Goal: Transaction & Acquisition: Purchase product/service

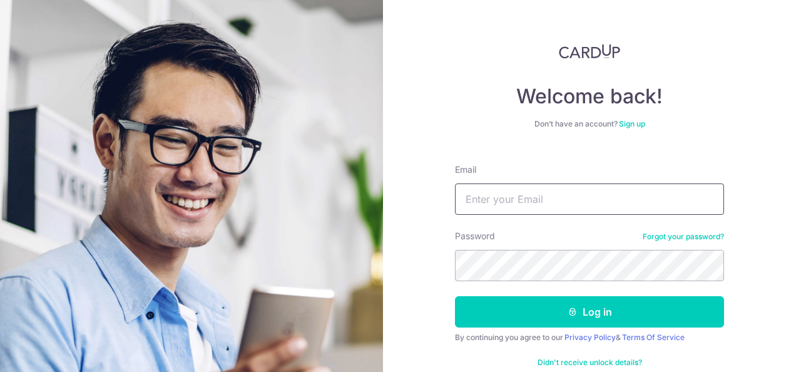
drag, startPoint x: 0, startPoint y: 0, endPoint x: 540, endPoint y: 195, distance: 573.7
click at [540, 195] on input "Email" at bounding box center [589, 198] width 269 height 31
type input "[EMAIL_ADDRESS][DOMAIN_NAME]"
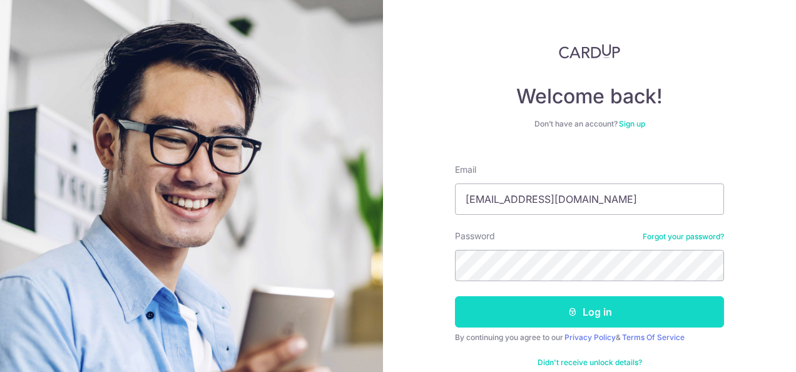
click at [656, 318] on button "Log in" at bounding box center [589, 311] width 269 height 31
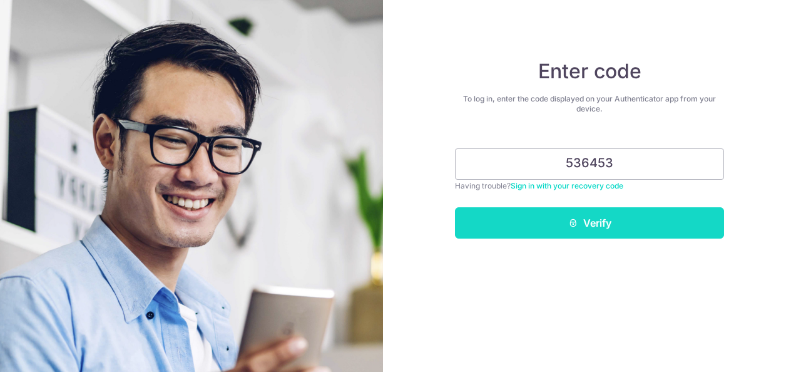
type input "536453"
click at [605, 220] on button "Verify" at bounding box center [589, 222] width 269 height 31
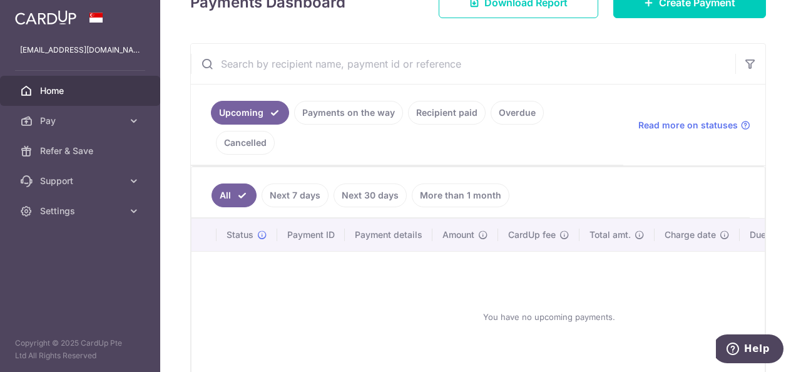
scroll to position [179, 0]
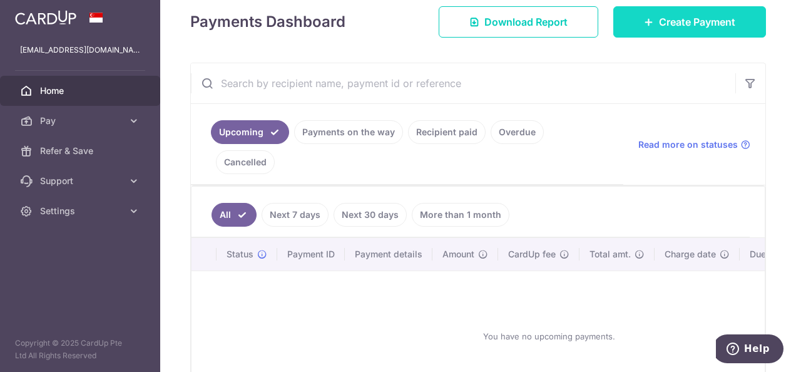
click at [679, 24] on span "Create Payment" at bounding box center [697, 21] width 76 height 15
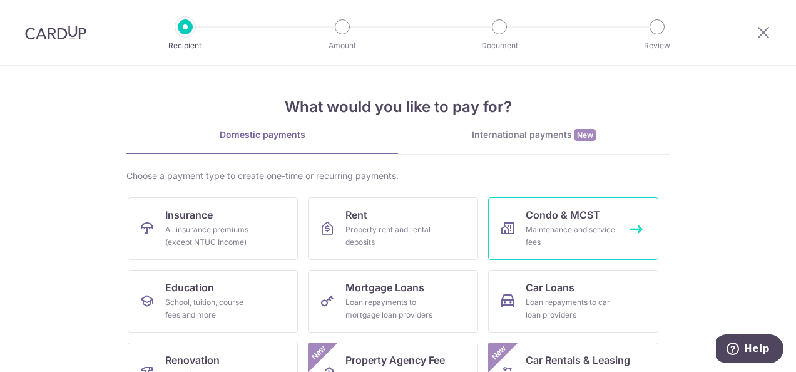
click at [600, 220] on link "Condo & MCST Maintenance and service fees" at bounding box center [573, 228] width 170 height 63
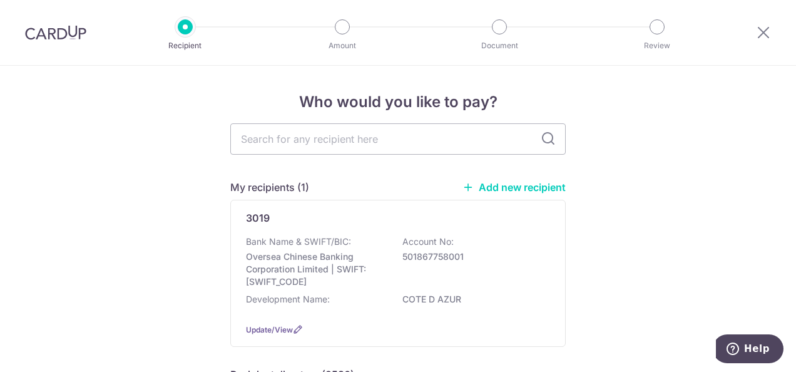
scroll to position [63, 0]
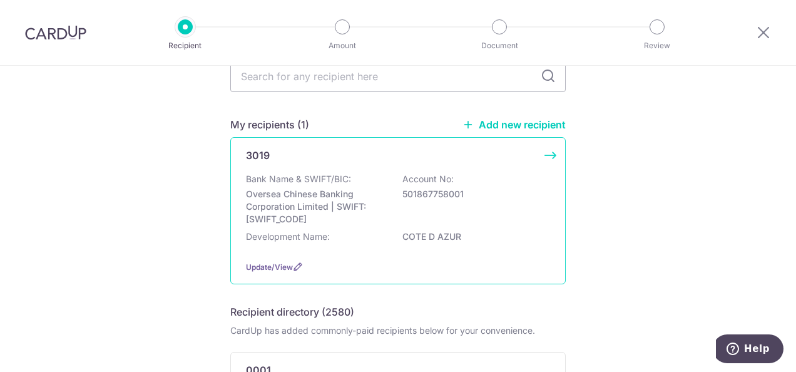
click at [477, 196] on p "501867758001" at bounding box center [473, 194] width 140 height 13
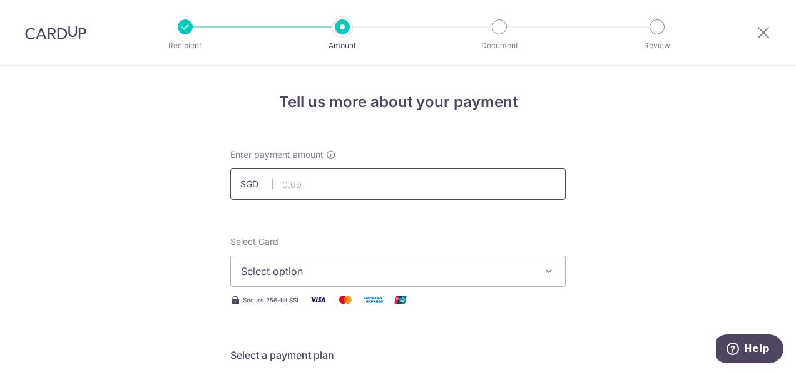
click at [457, 181] on input "text" at bounding box center [398, 183] width 336 height 31
type input "994.08"
type input "62 07-07"
type input "ocbc18"
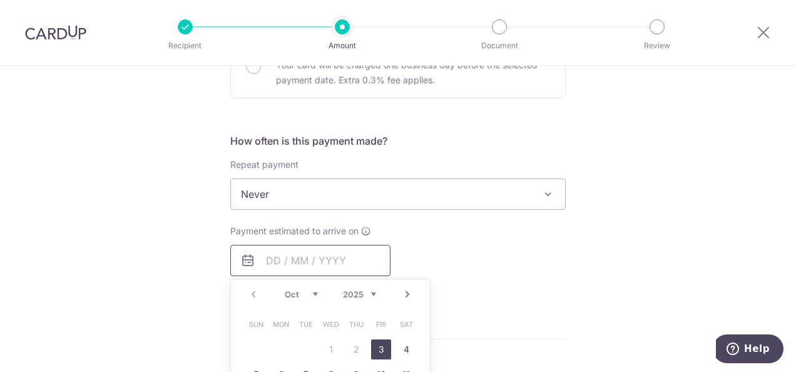
scroll to position [453, 0]
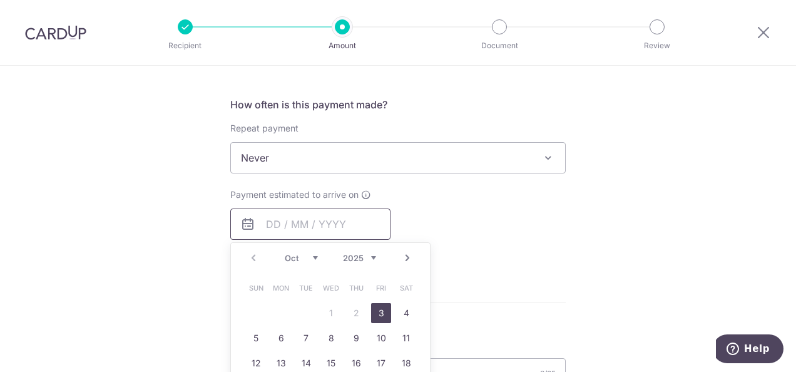
click at [469, 161] on span "Never" at bounding box center [398, 158] width 334 height 30
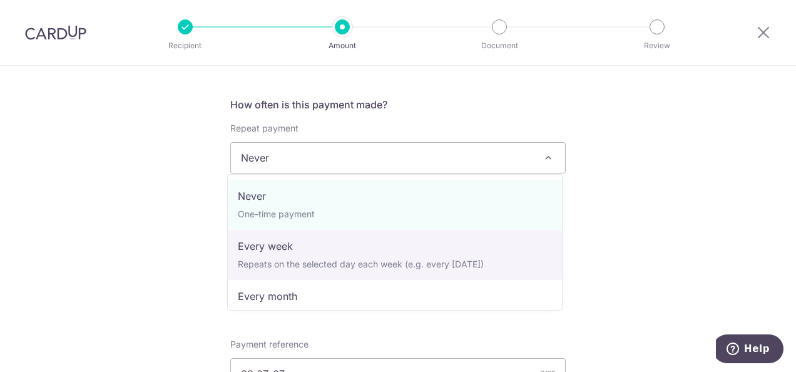
scroll to position [63, 0]
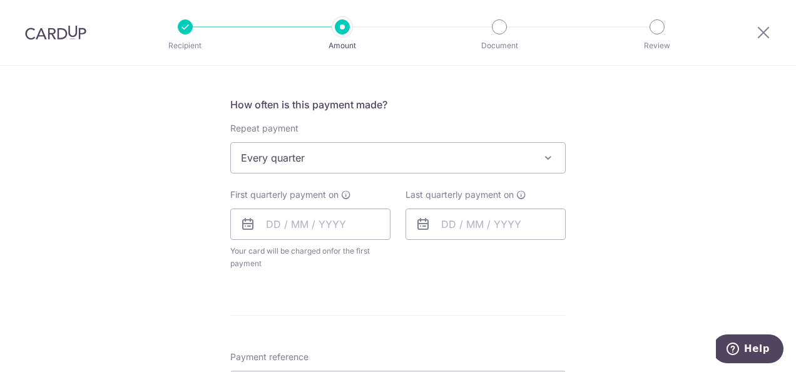
click at [379, 151] on span "Every quarter" at bounding box center [398, 158] width 334 height 30
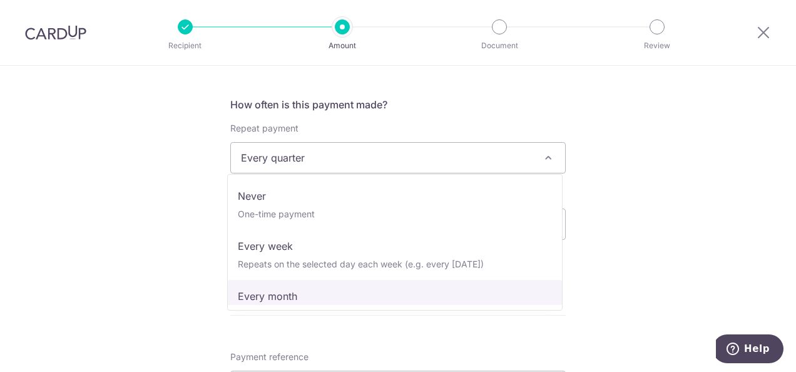
scroll to position [0, 0]
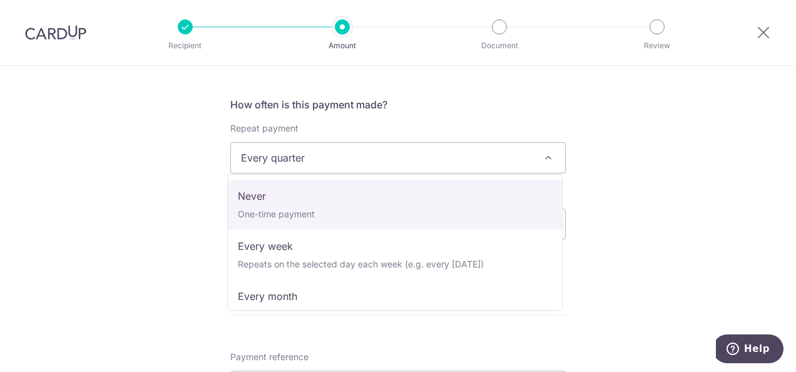
select select "1"
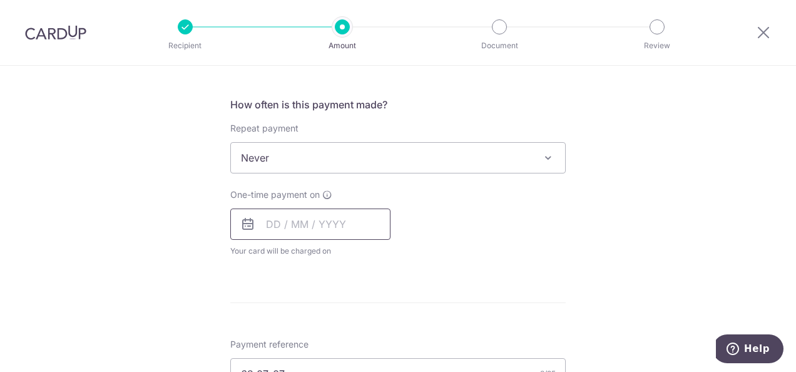
click at [346, 227] on input "text" at bounding box center [310, 223] width 160 height 31
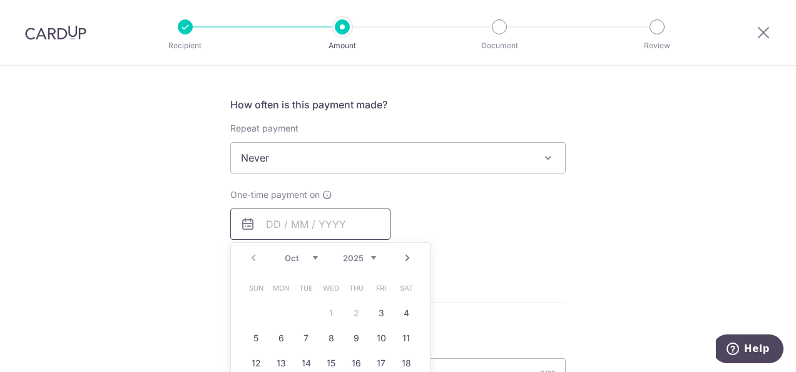
scroll to position [516, 0]
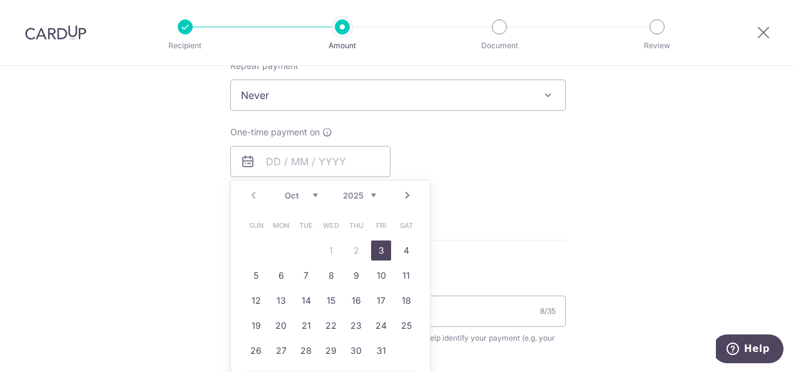
click at [385, 249] on link "3" at bounding box center [381, 250] width 20 height 20
type input "[DATE]"
click at [560, 203] on div "How often is this payment made? Repeat payment Never Every week Every month Eve…" at bounding box center [398, 119] width 336 height 170
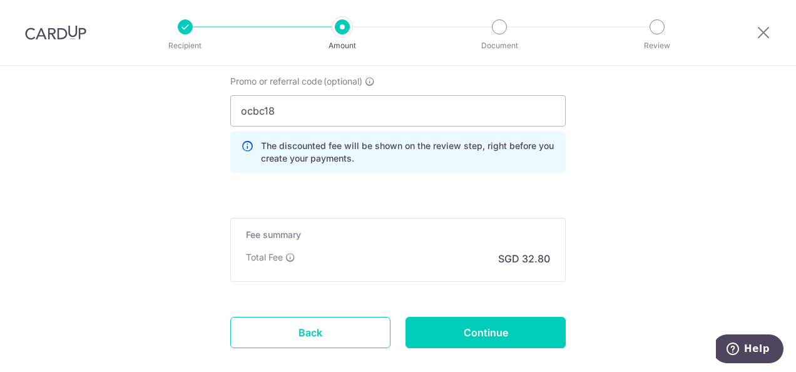
scroll to position [891, 0]
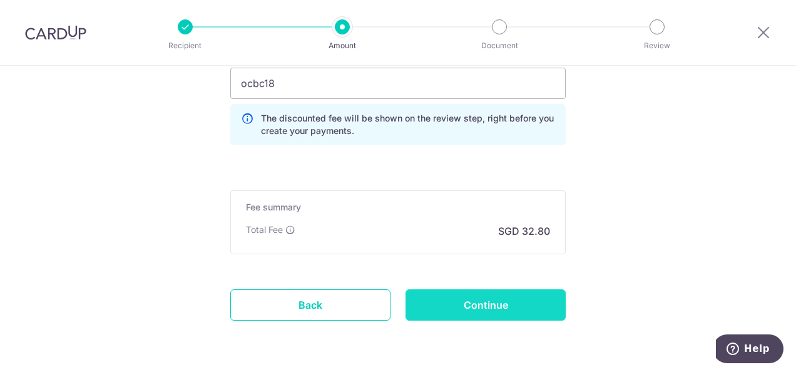
click at [524, 292] on input "Continue" at bounding box center [486, 304] width 160 height 31
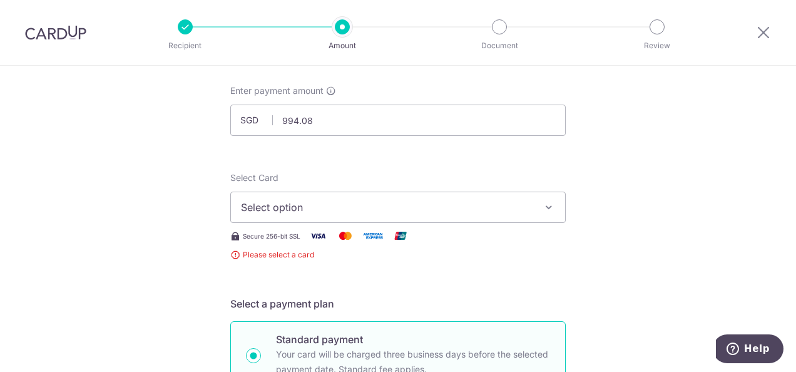
scroll to position [125, 0]
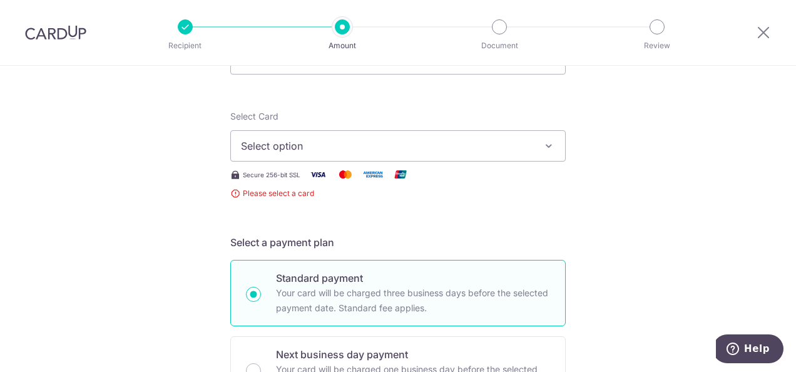
click at [475, 143] on span "Select option" at bounding box center [387, 145] width 292 height 15
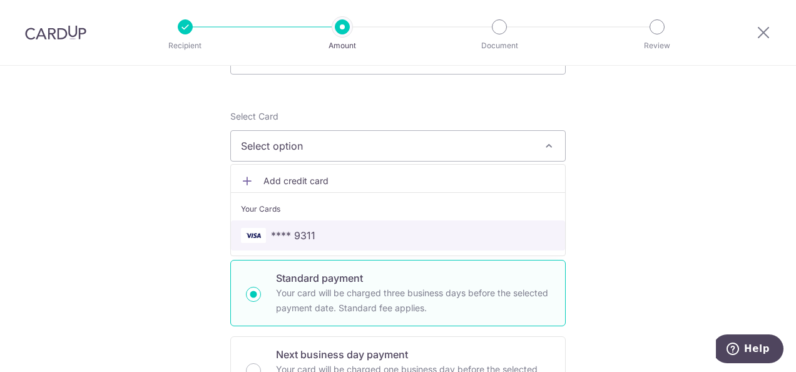
click at [405, 227] on link "**** 9311" at bounding box center [398, 235] width 334 height 30
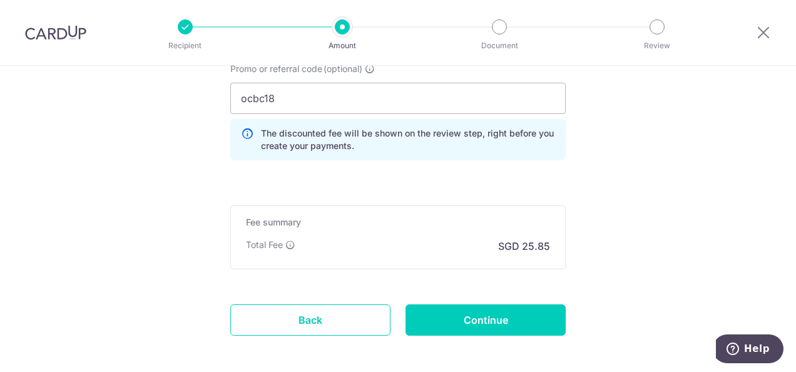
scroll to position [930, 0]
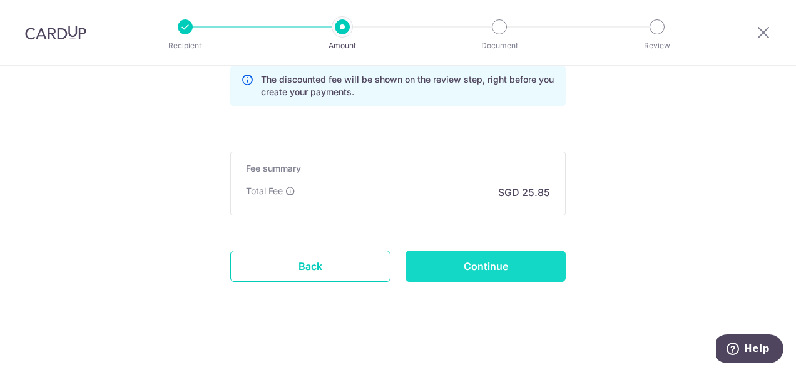
click at [511, 268] on input "Continue" at bounding box center [486, 265] width 160 height 31
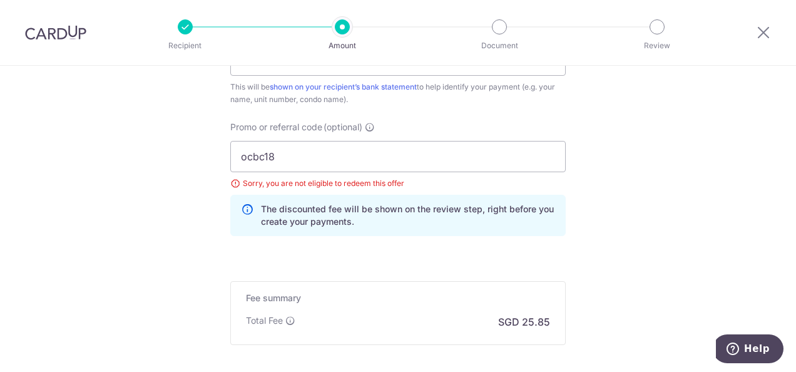
scroll to position [740, 0]
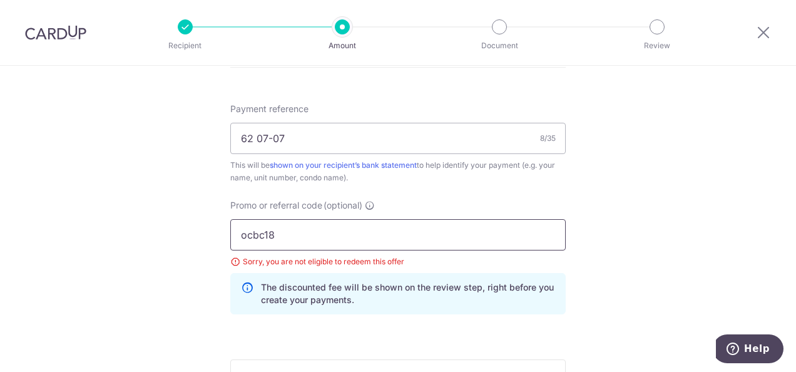
drag, startPoint x: 263, startPoint y: 234, endPoint x: 336, endPoint y: 238, distance: 73.4
click at [336, 238] on input "ocbc18" at bounding box center [398, 234] width 336 height 31
type input "ocbc195"
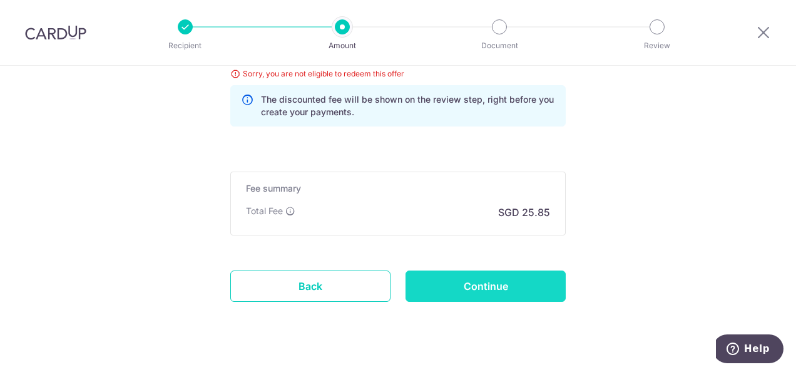
click at [538, 284] on input "Continue" at bounding box center [486, 285] width 160 height 31
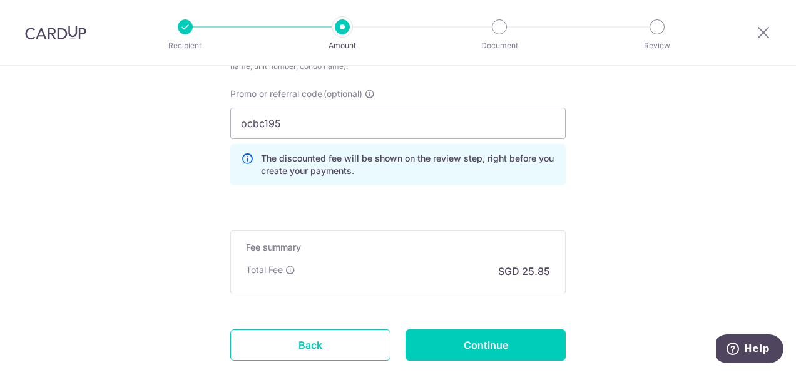
scroll to position [814, 0]
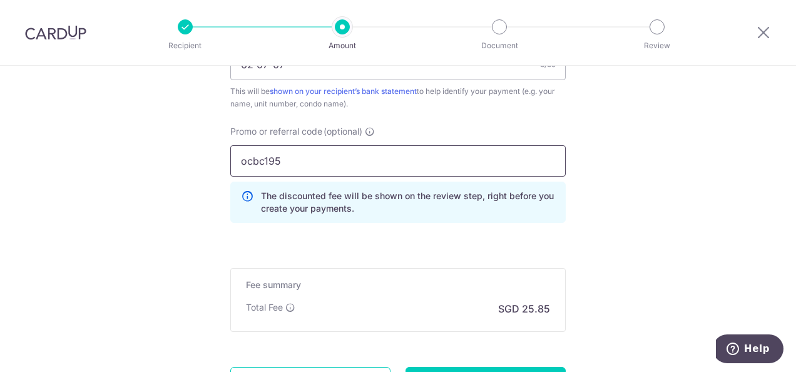
drag, startPoint x: 267, startPoint y: 159, endPoint x: 292, endPoint y: 154, distance: 25.5
click at [292, 154] on input "ocbc195" at bounding box center [398, 160] width 336 height 31
type input "ocbc18"
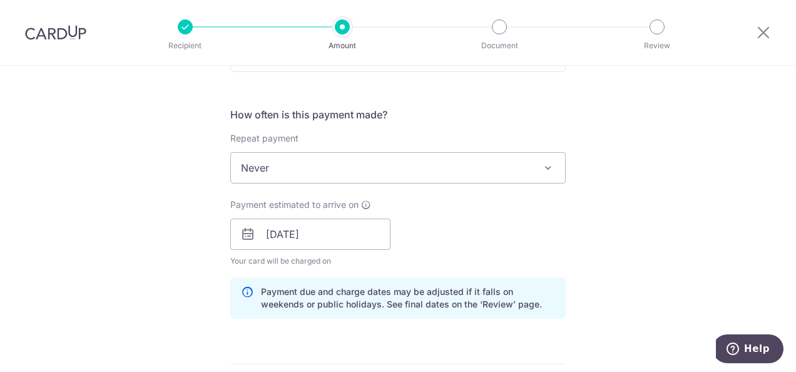
scroll to position [438, 0]
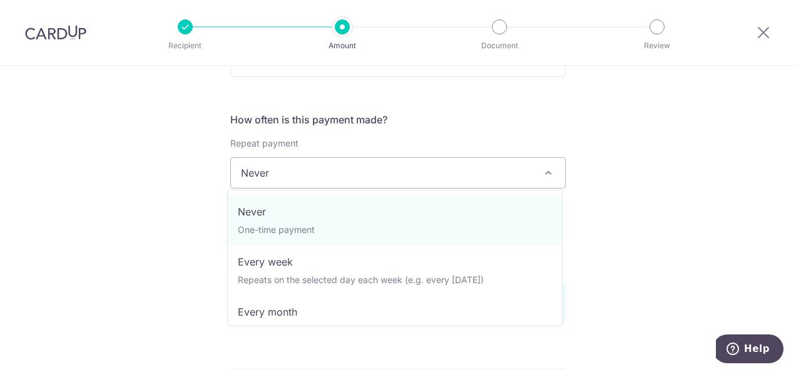
click at [498, 181] on span "Never" at bounding box center [398, 173] width 334 height 30
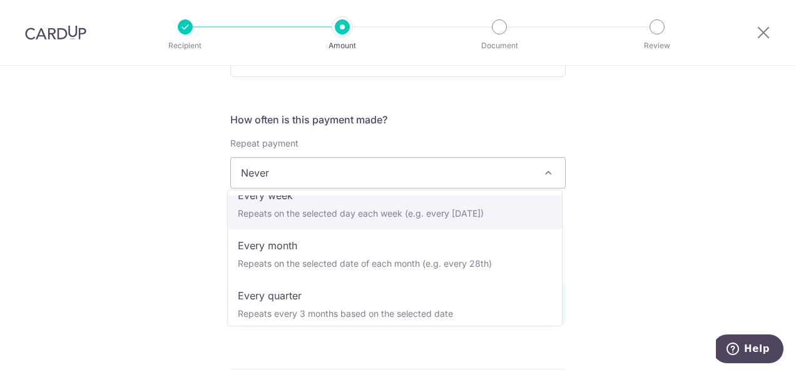
scroll to position [125, 0]
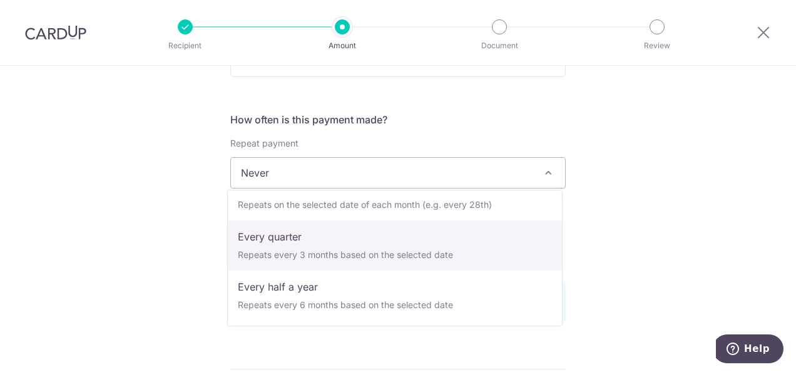
select select "4"
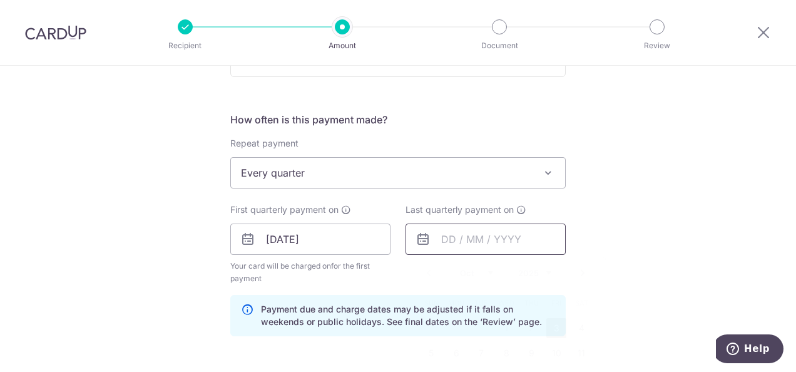
click at [526, 238] on input "text" at bounding box center [486, 238] width 160 height 31
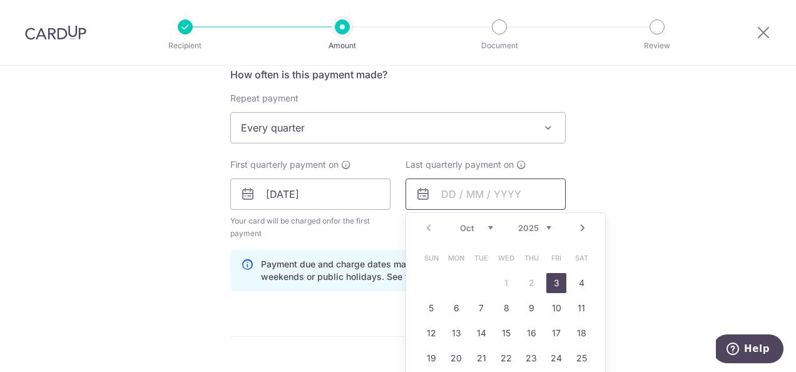
scroll to position [501, 0]
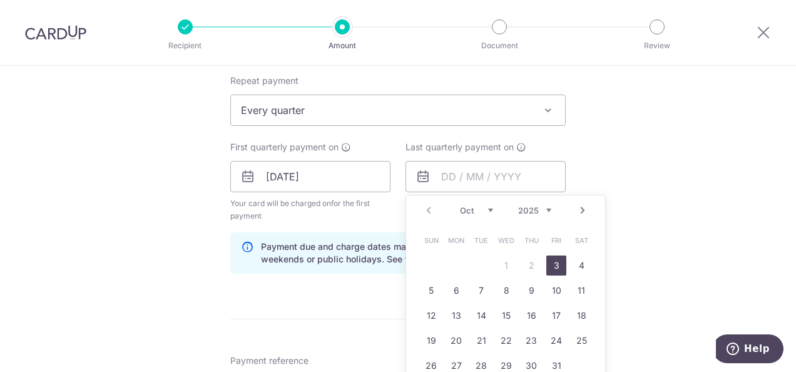
click at [580, 203] on link "Next" at bounding box center [582, 210] width 15 height 15
click at [578, 203] on link "Next" at bounding box center [582, 210] width 15 height 15
click at [529, 266] on link "1" at bounding box center [531, 265] width 20 height 20
type input "01/01/2026"
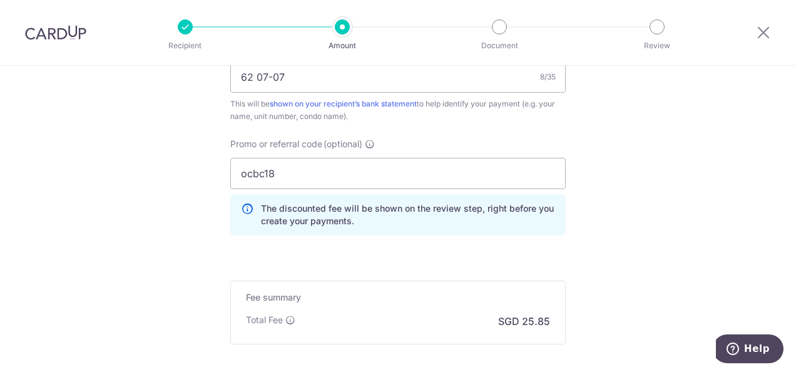
scroll to position [943, 0]
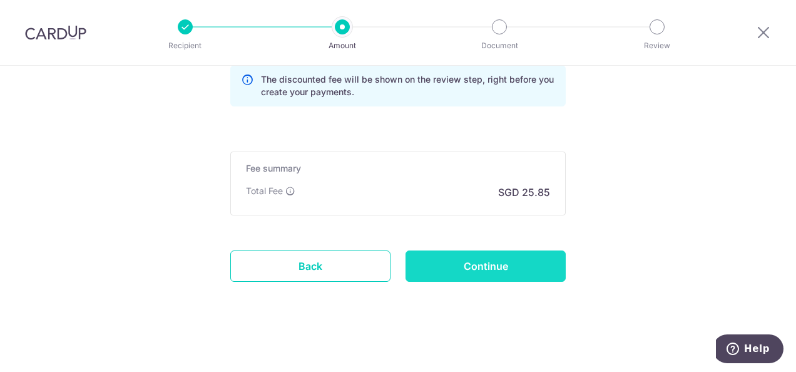
click at [513, 262] on input "Continue" at bounding box center [486, 265] width 160 height 31
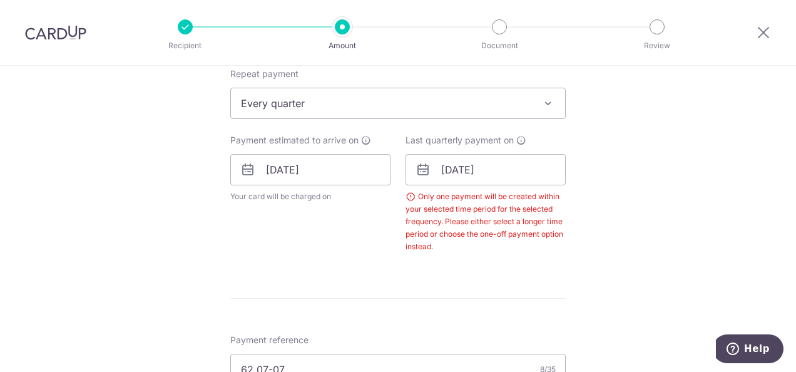
scroll to position [506, 0]
click at [542, 102] on span at bounding box center [548, 105] width 15 height 15
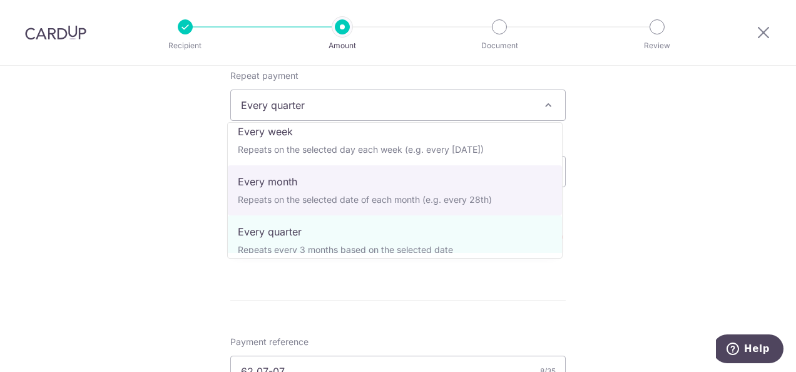
scroll to position [125, 0]
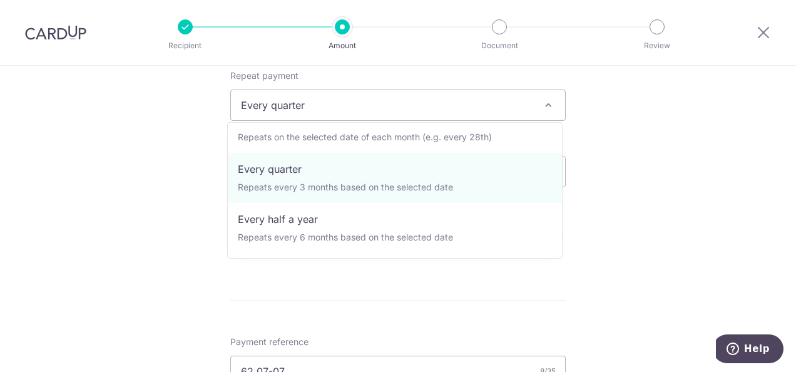
click at [719, 219] on div "Tell us more about your payment Enter payment amount SGD 994.08 994.08 Select C…" at bounding box center [398, 179] width 796 height 1239
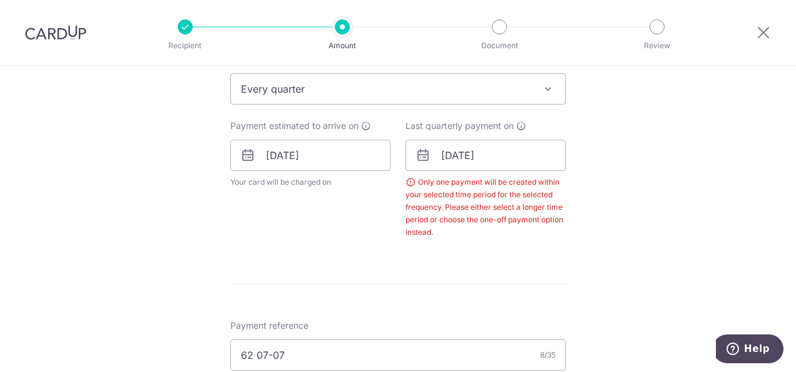
scroll to position [506, 0]
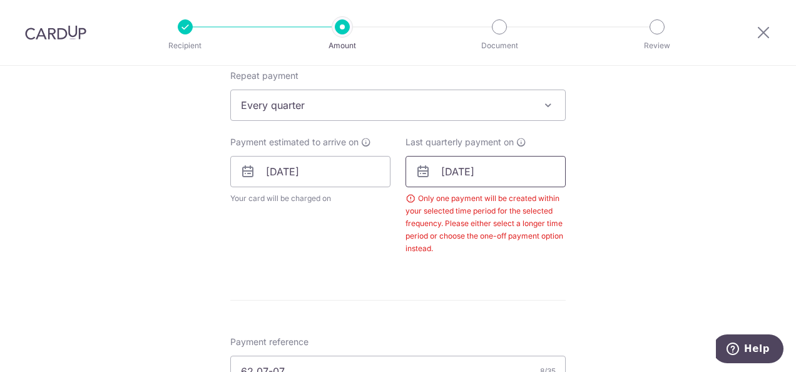
click at [538, 170] on input "[DATE]" at bounding box center [486, 171] width 160 height 31
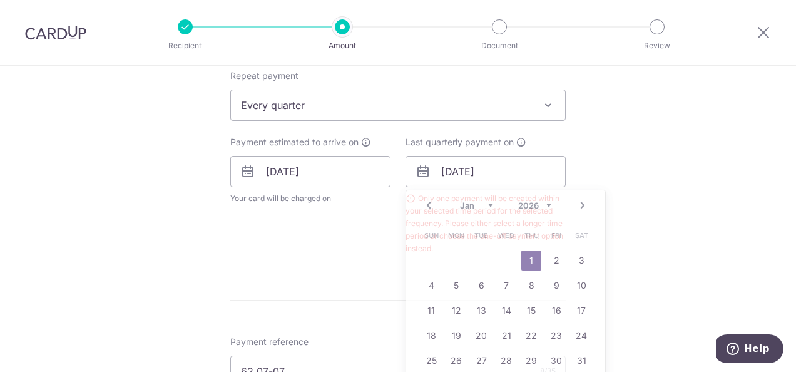
click at [637, 203] on div "Tell us more about your payment Enter payment amount SGD 994.08 994.08 Select C…" at bounding box center [398, 179] width 796 height 1239
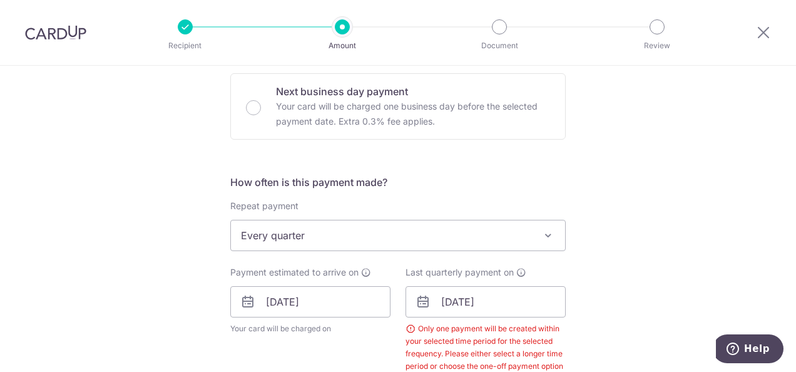
scroll to position [438, 0]
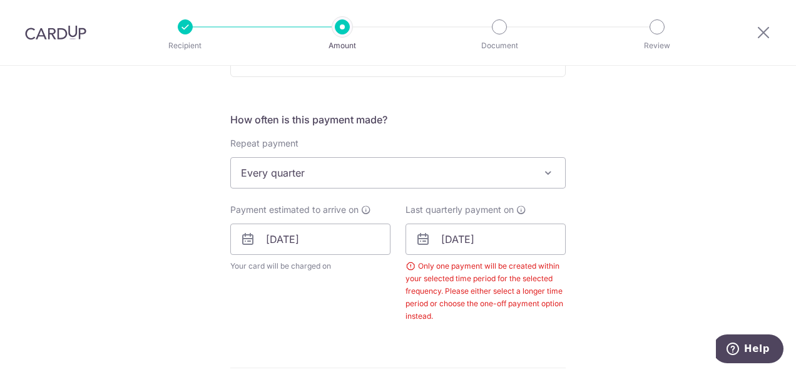
click at [518, 169] on span "Every quarter" at bounding box center [398, 173] width 334 height 30
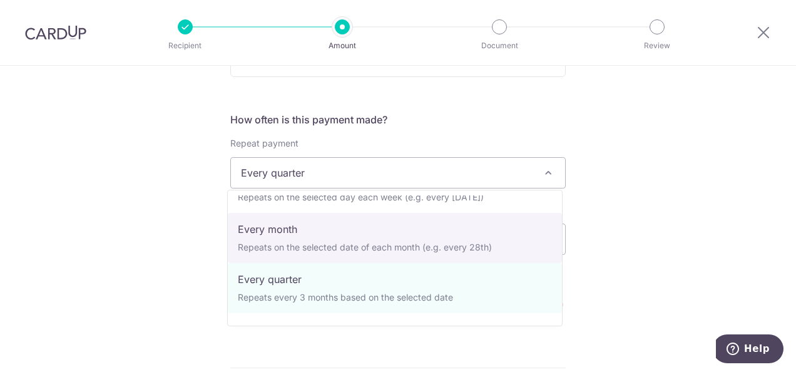
scroll to position [0, 0]
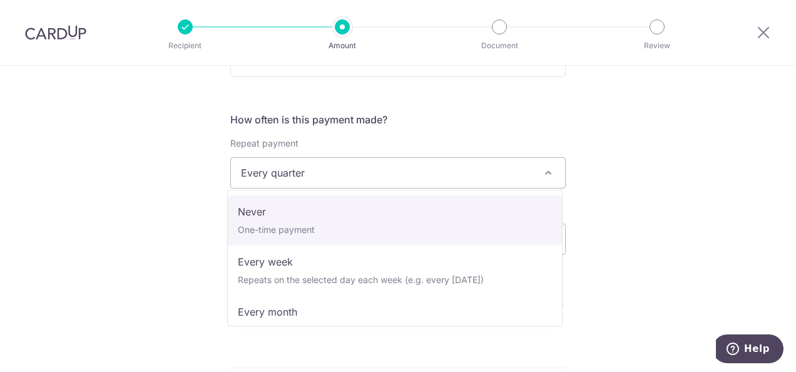
select select "1"
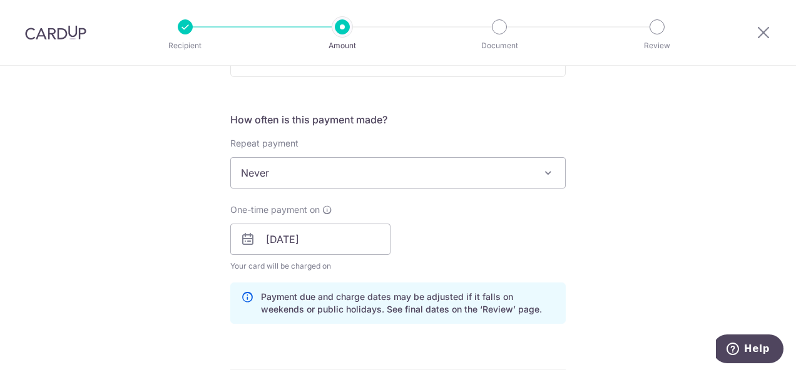
scroll to position [563, 0]
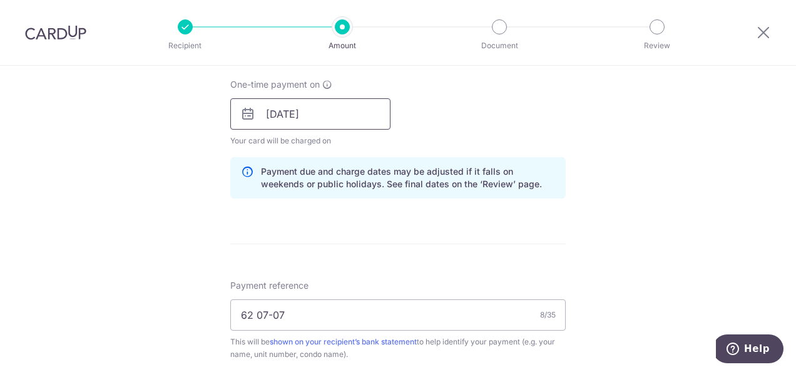
click at [368, 113] on input "[DATE]" at bounding box center [310, 113] width 160 height 31
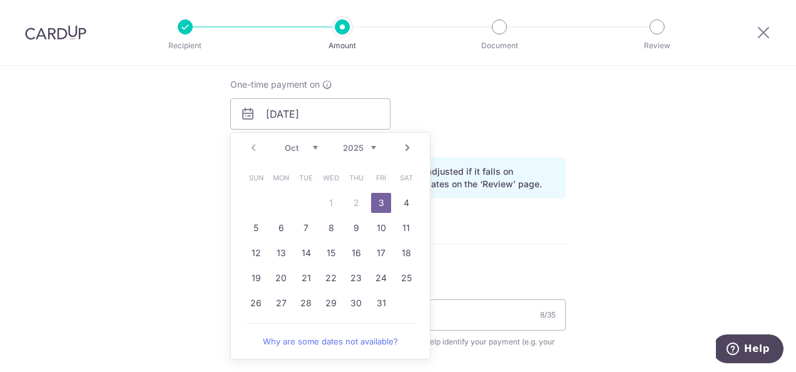
click at [687, 153] on div "Tell us more about your payment Enter payment amount SGD 994.08 994.08 Select C…" at bounding box center [398, 122] width 796 height 1240
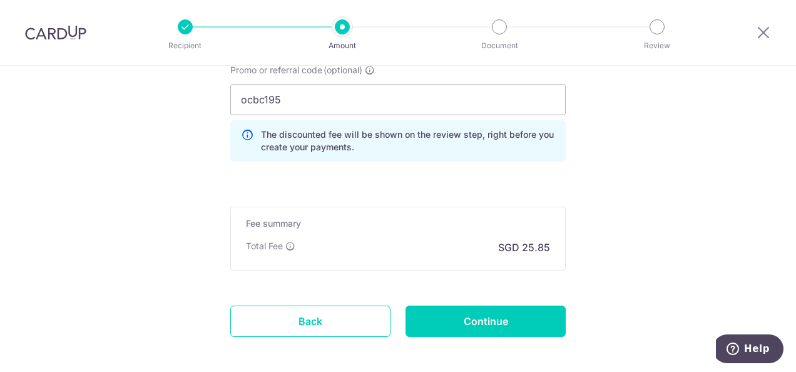
scroll to position [930, 0]
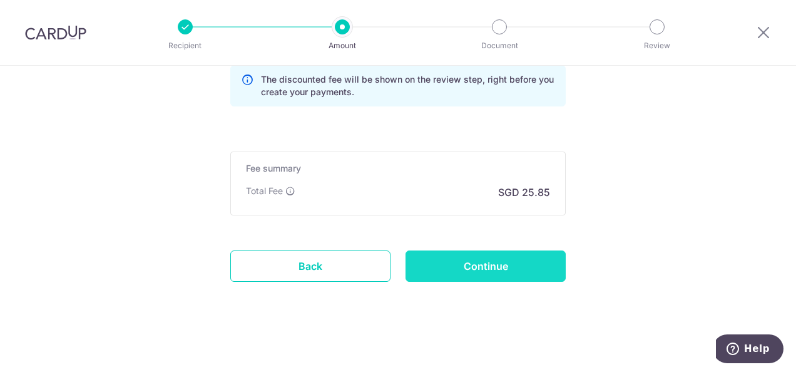
click at [479, 267] on input "Continue" at bounding box center [486, 265] width 160 height 31
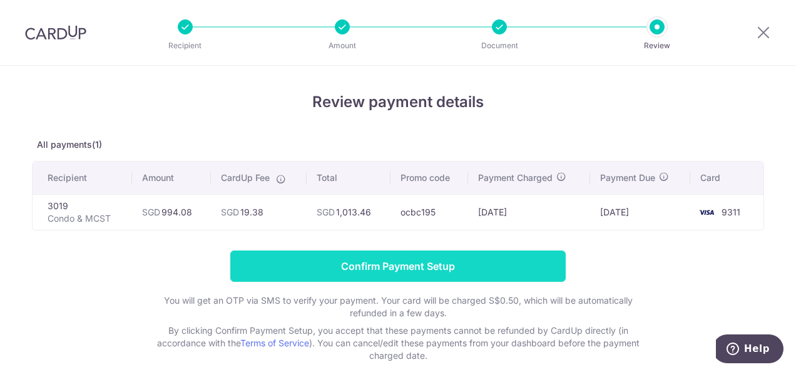
click at [365, 264] on input "Confirm Payment Setup" at bounding box center [398, 265] width 336 height 31
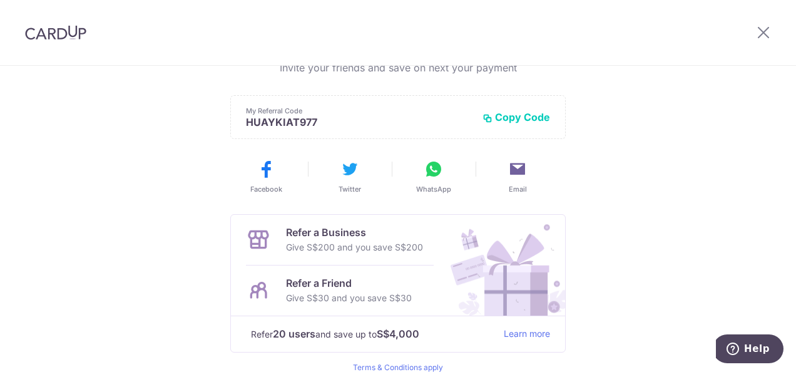
scroll to position [361, 0]
